Goal: Transaction & Acquisition: Purchase product/service

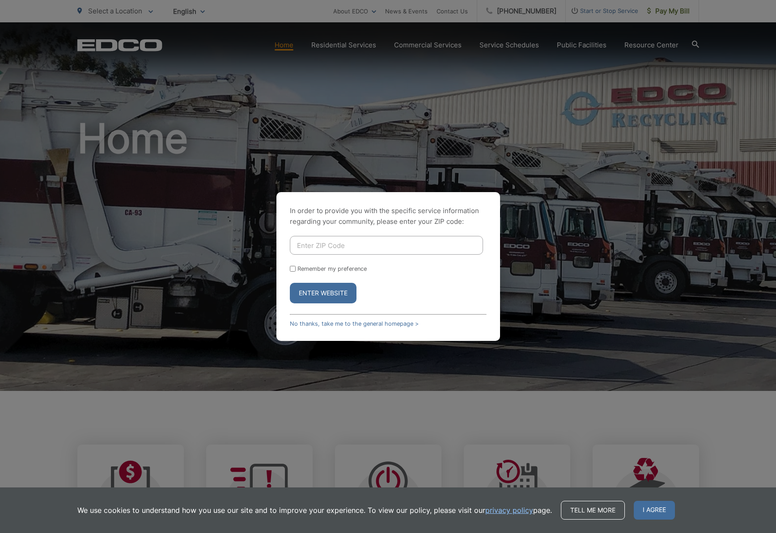
click at [405, 246] on input "Enter ZIP Code" at bounding box center [386, 245] width 193 height 19
type input "92084"
click at [326, 295] on button "Enter Website" at bounding box center [323, 293] width 67 height 21
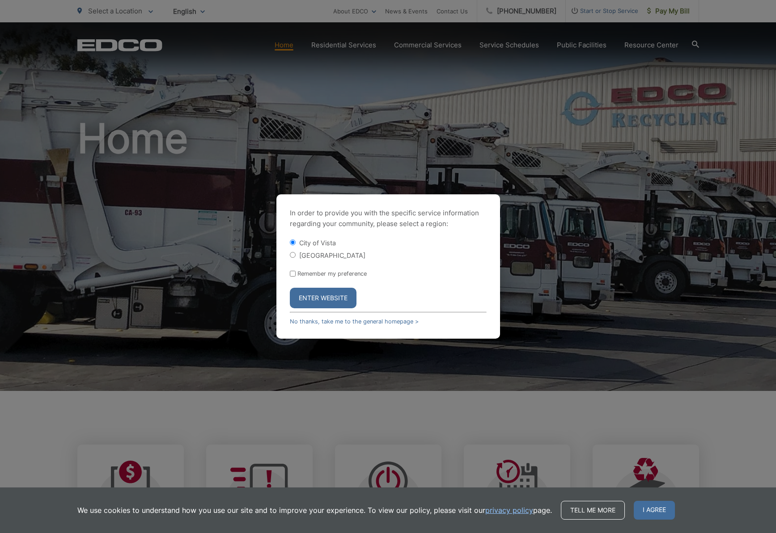
click at [317, 297] on button "Enter Website" at bounding box center [323, 298] width 67 height 21
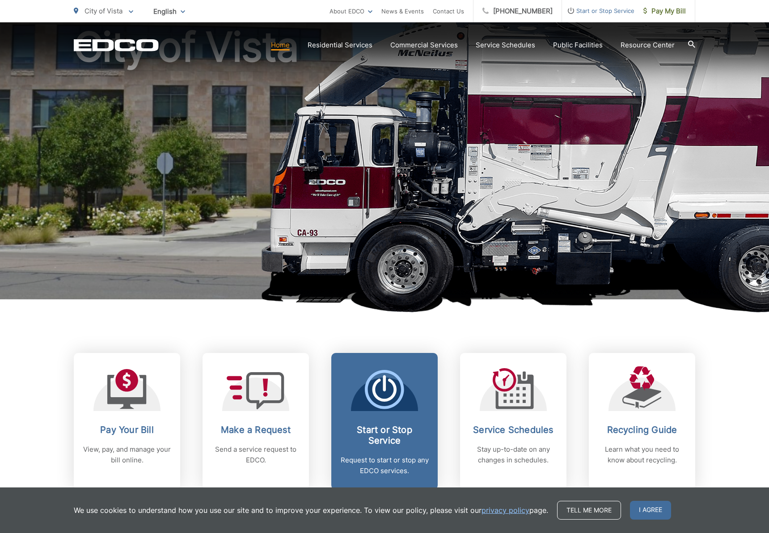
scroll to position [108, 0]
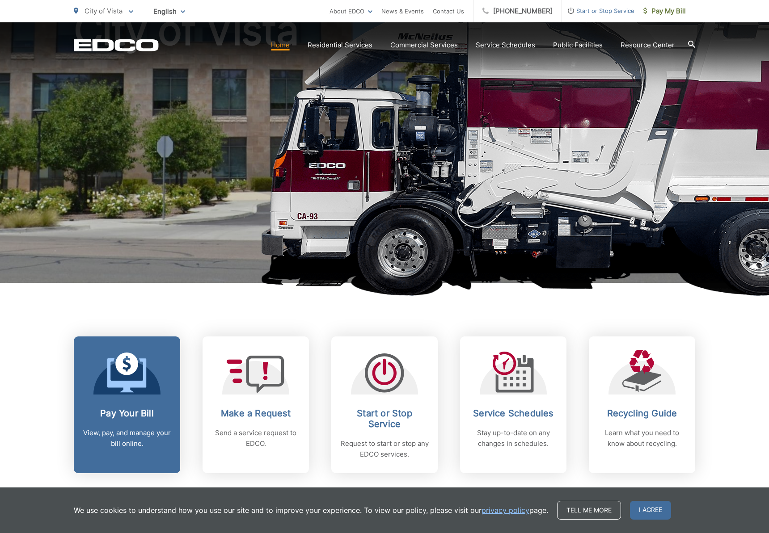
click at [139, 393] on span at bounding box center [126, 374] width 39 height 42
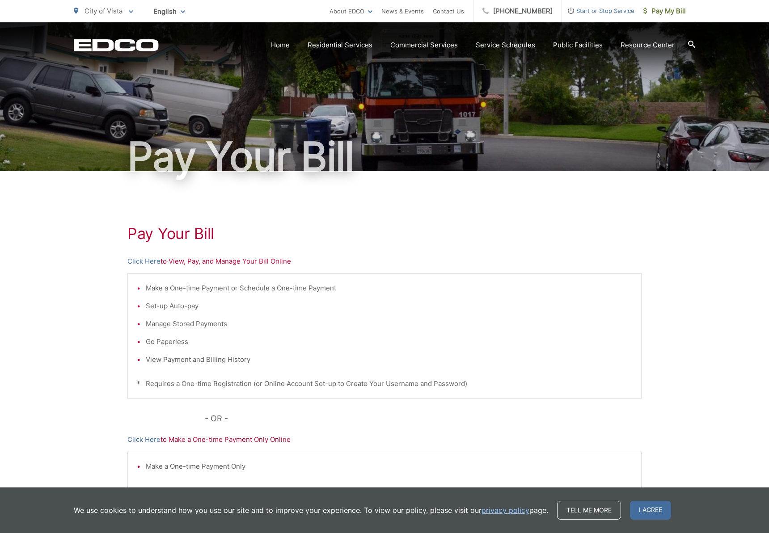
scroll to position [12, 0]
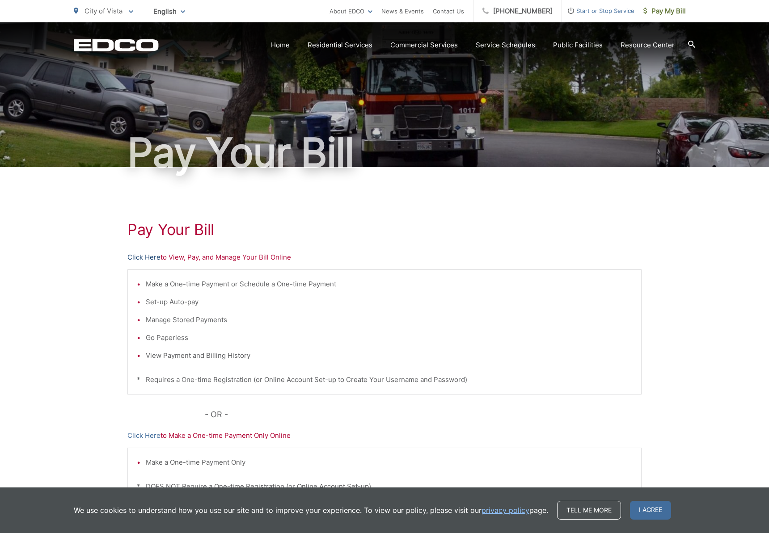
click at [144, 255] on link "Click Here" at bounding box center [143, 257] width 33 height 11
